Goal: Information Seeking & Learning: Learn about a topic

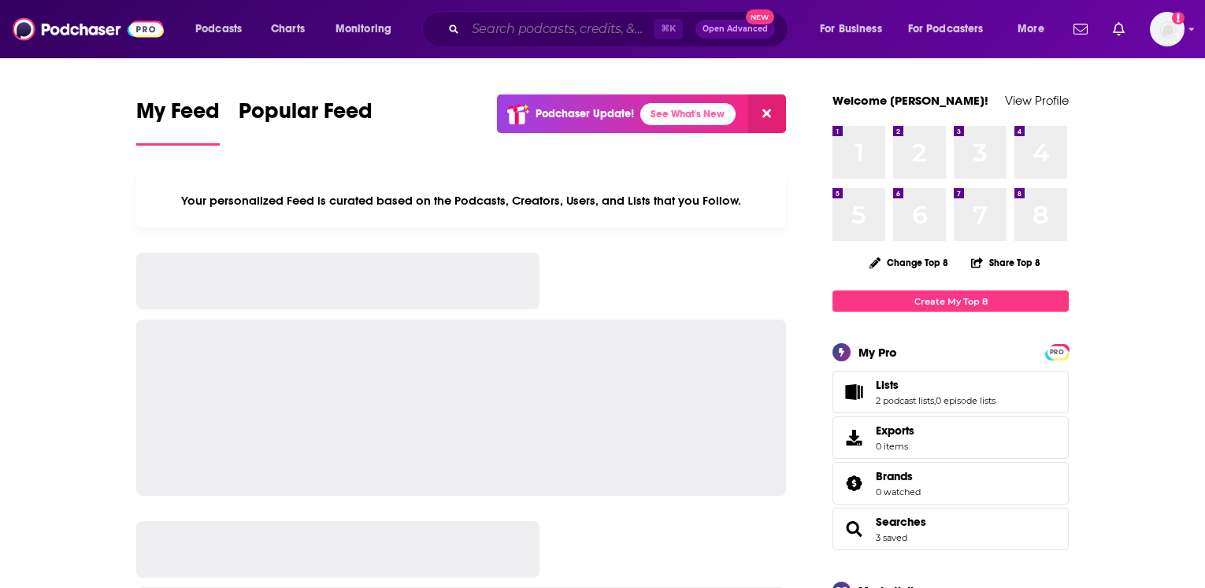
click at [499, 38] on input "Search podcasts, credits, & more..." at bounding box center [559, 29] width 188 height 25
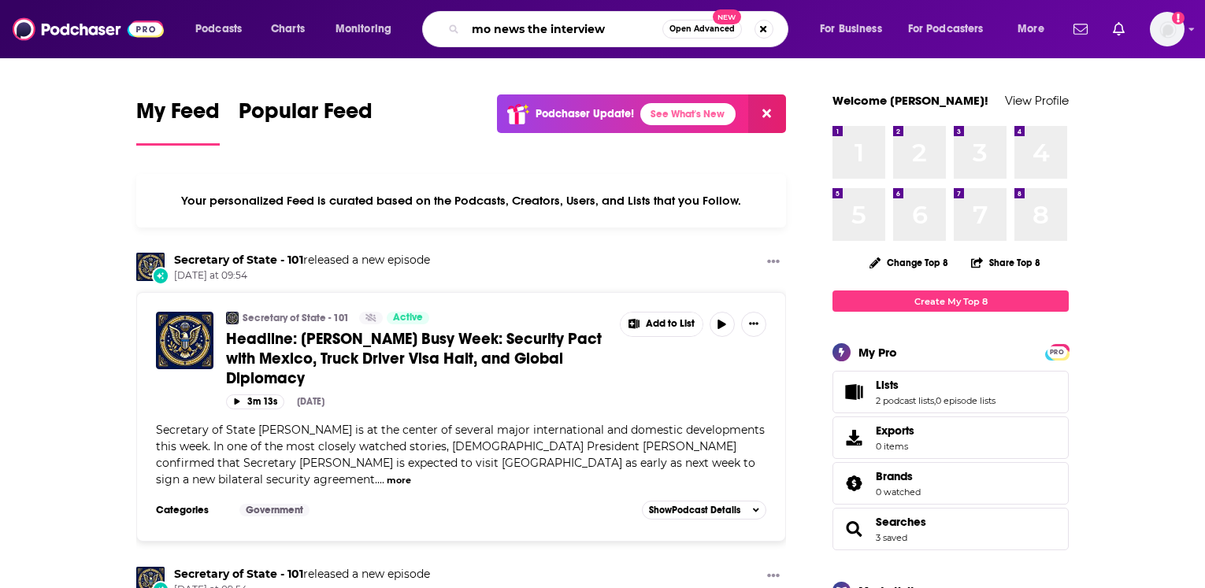
type input "mo news the interview"
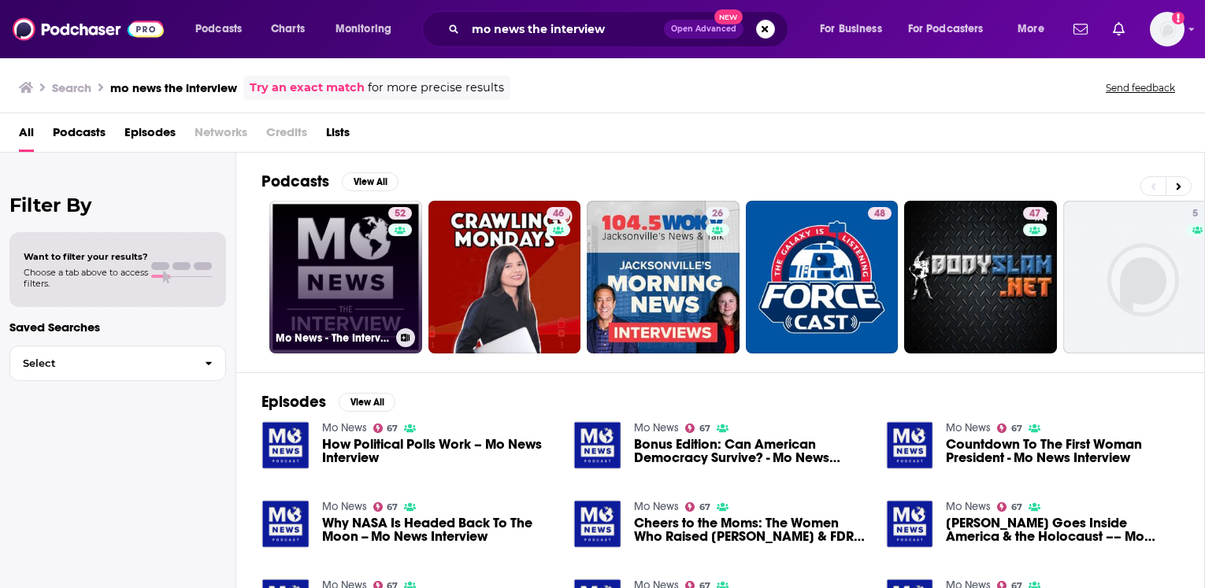
click at [365, 254] on link "52 Mo News - The Interview" at bounding box center [345, 277] width 153 height 153
